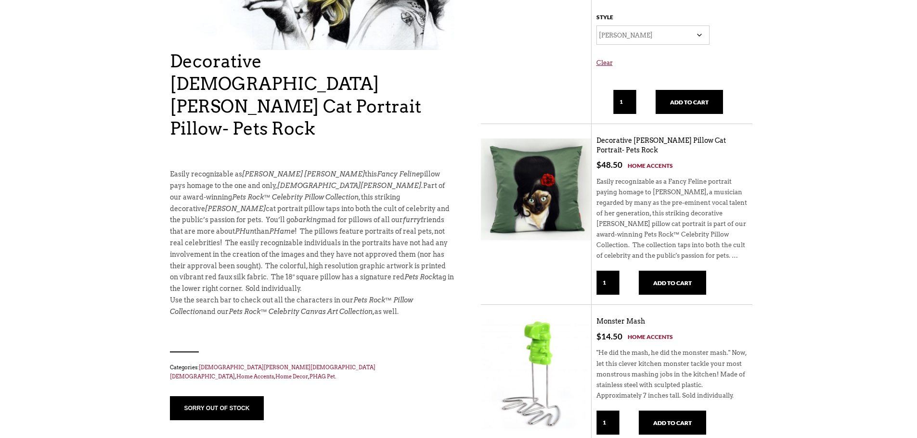
scroll to position [269, 0]
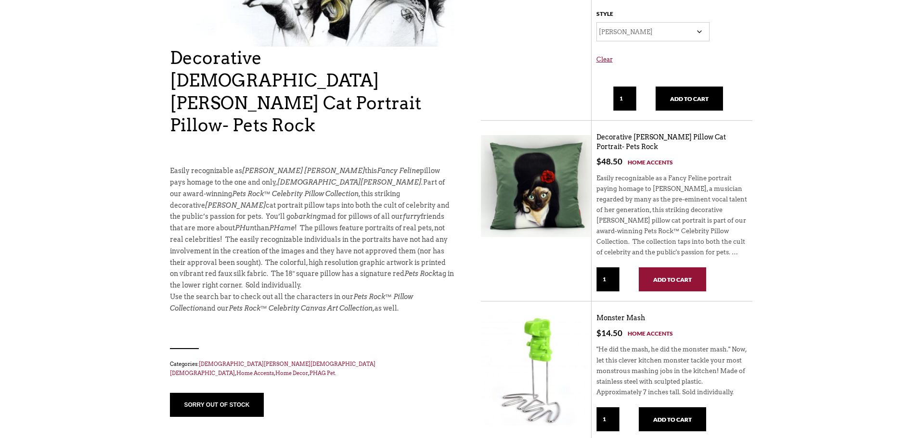
click at [664, 278] on button "Add to cart" at bounding box center [672, 280] width 67 height 24
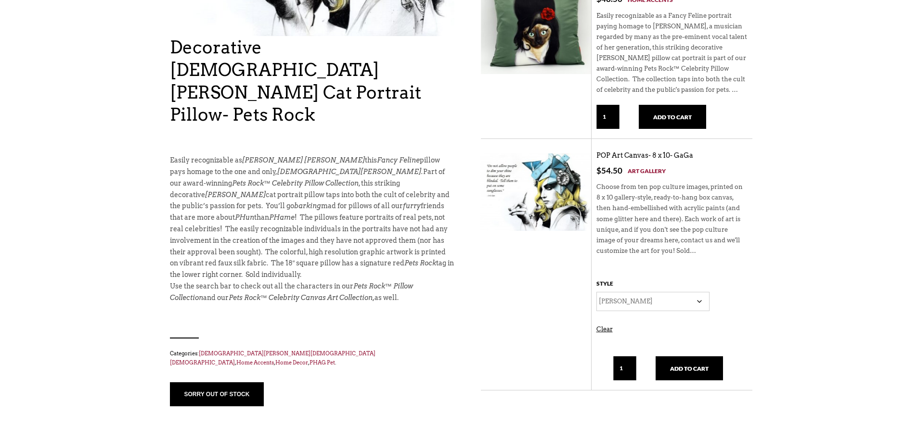
scroll to position [337, 0]
click at [665, 304] on select "Choose an option [PERSON_NAME] [PERSON_NAME] Drag [PERSON_NAME] DQ Mag Drag que…" at bounding box center [653, 301] width 114 height 19
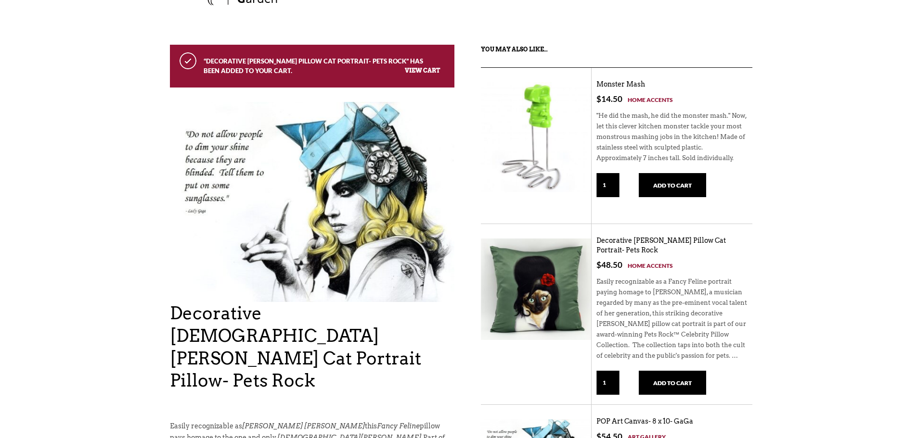
scroll to position [0, 0]
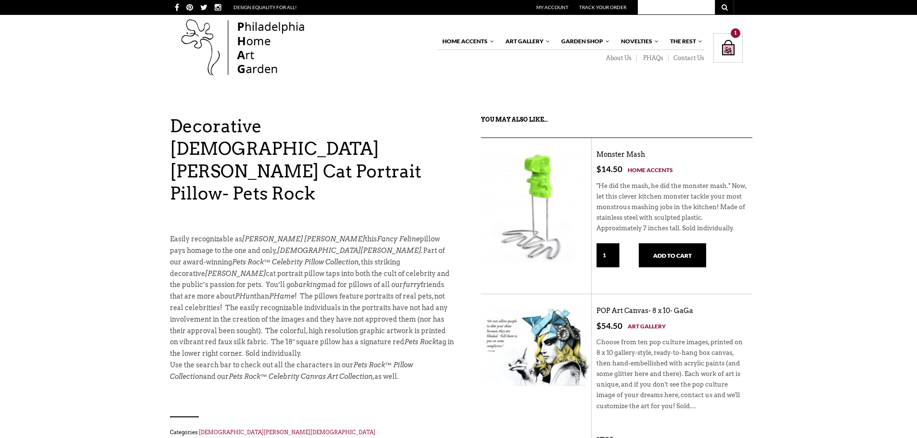
scroll to position [269, 0]
